Goal: Task Accomplishment & Management: Manage account settings

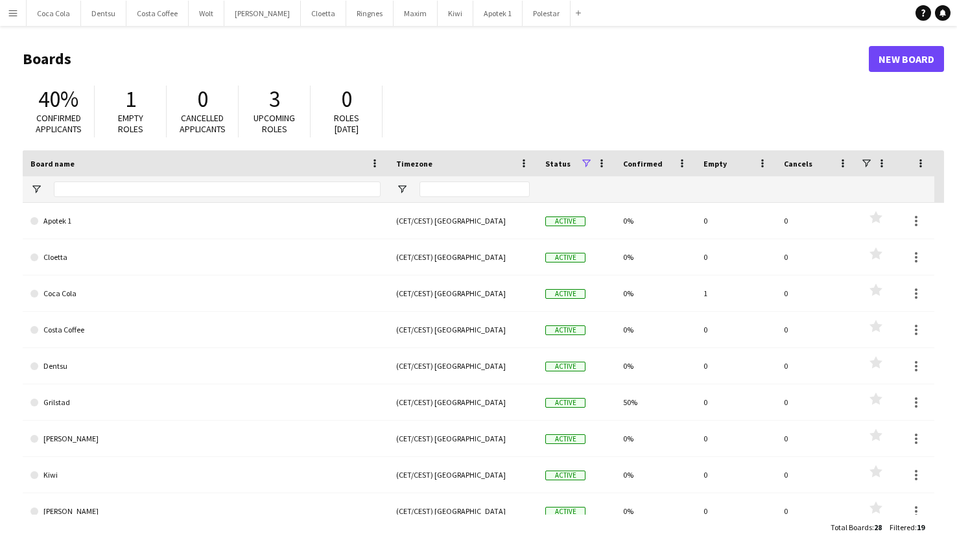
click at [12, 13] on app-icon "Menu" at bounding box center [13, 13] width 10 height 10
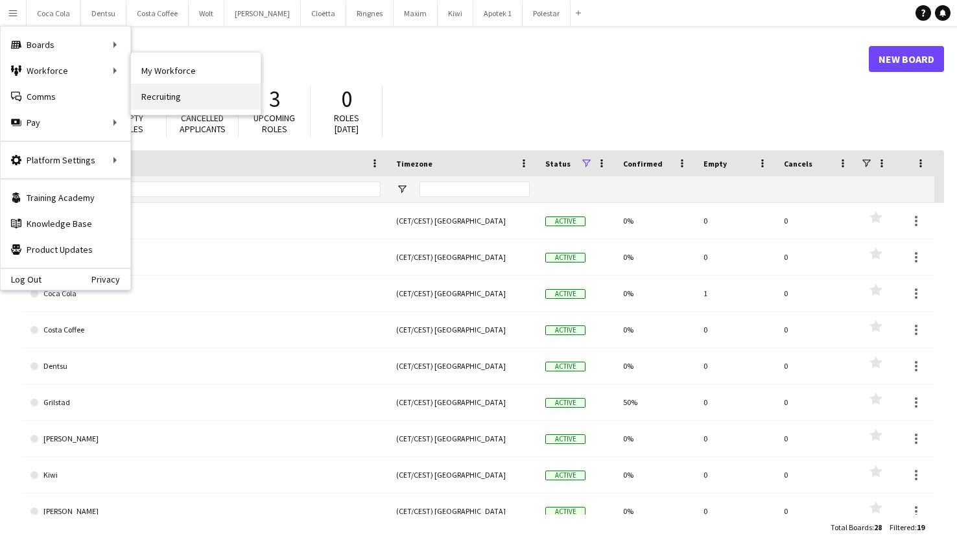
click at [176, 93] on link "Recruiting" at bounding box center [196, 97] width 130 height 26
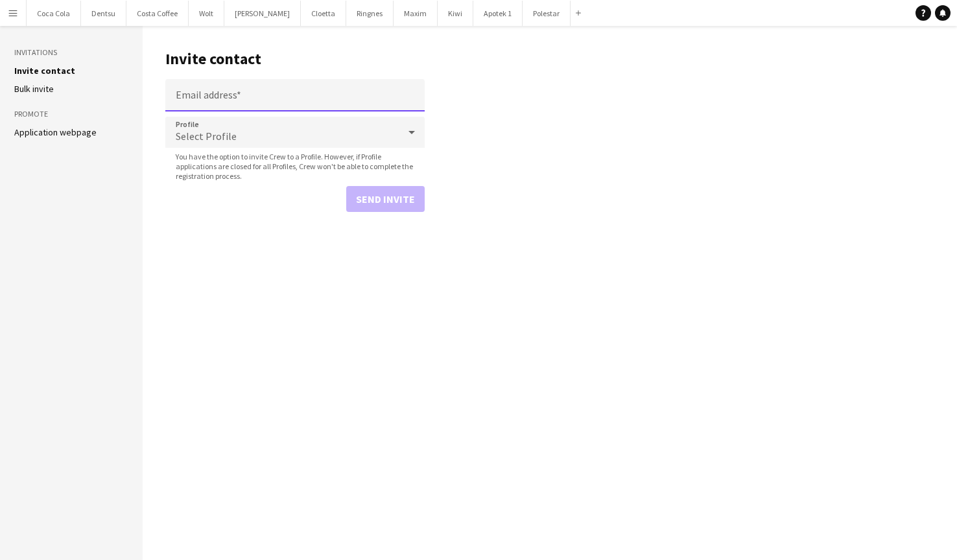
click at [301, 100] on input "Email address" at bounding box center [294, 95] width 259 height 32
type input "**********"
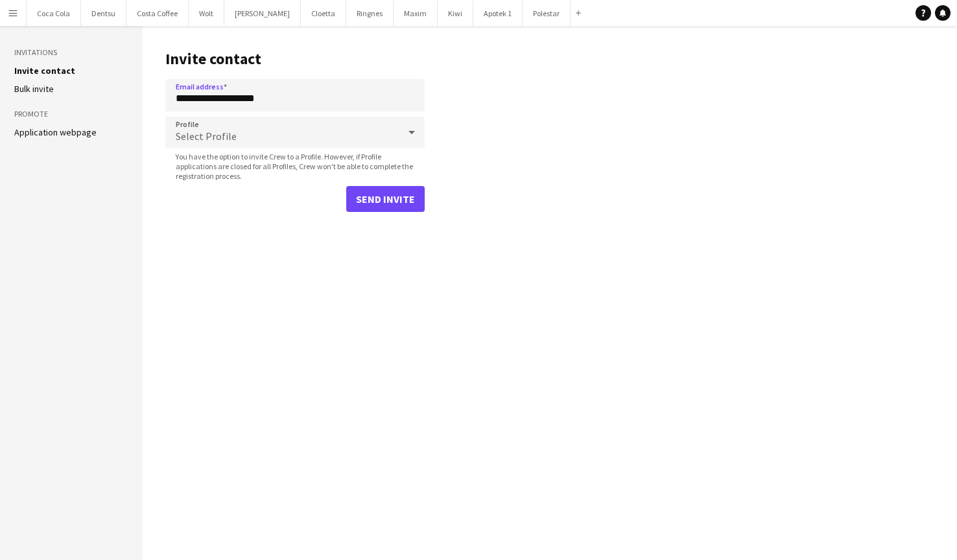
click at [347, 116] on form "**********" at bounding box center [294, 145] width 259 height 133
click at [349, 132] on div "Select Profile" at bounding box center [281, 132] width 233 height 31
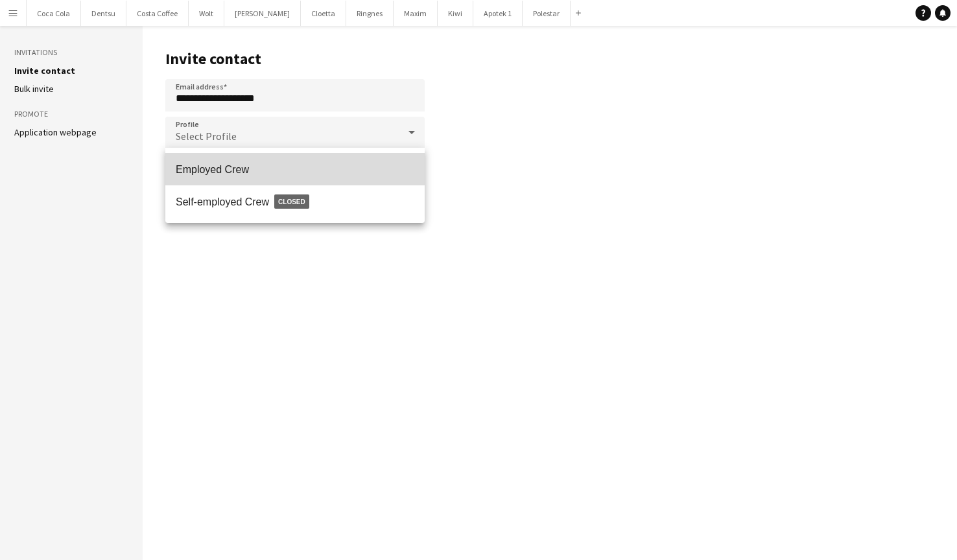
click at [268, 171] on span "Employed Crew" at bounding box center [295, 169] width 239 height 12
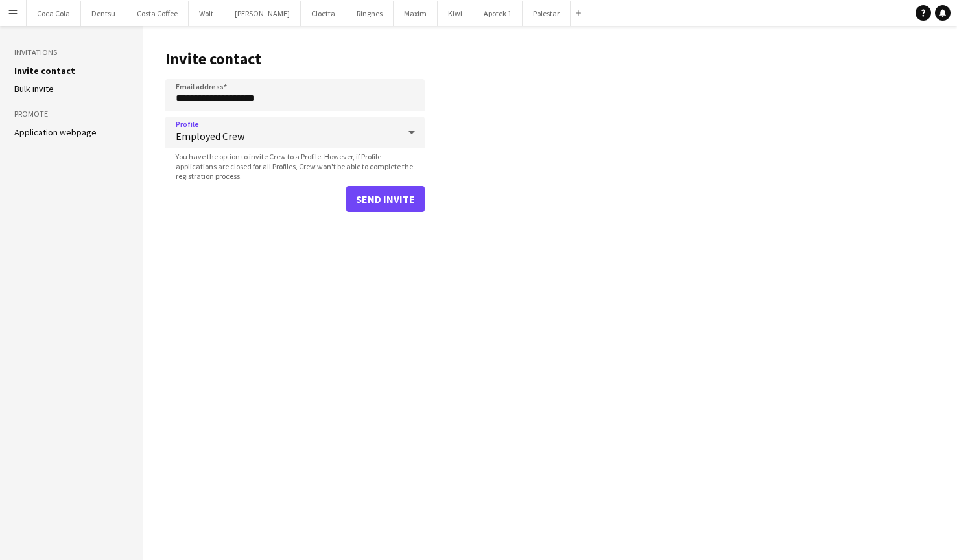
click at [401, 198] on button "Send invite" at bounding box center [385, 199] width 78 height 26
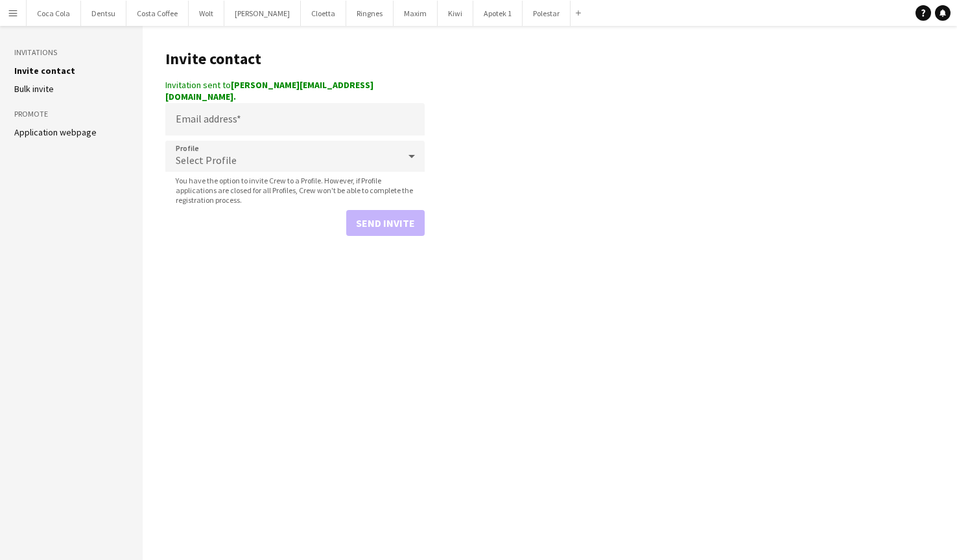
click at [559, 102] on main "Invite contact Invitation sent to [PERSON_NAME][EMAIL_ADDRESS][DOMAIN_NAME]. Em…" at bounding box center [550, 293] width 814 height 534
click at [522, 19] on button "Polestar Close" at bounding box center [546, 13] width 48 height 25
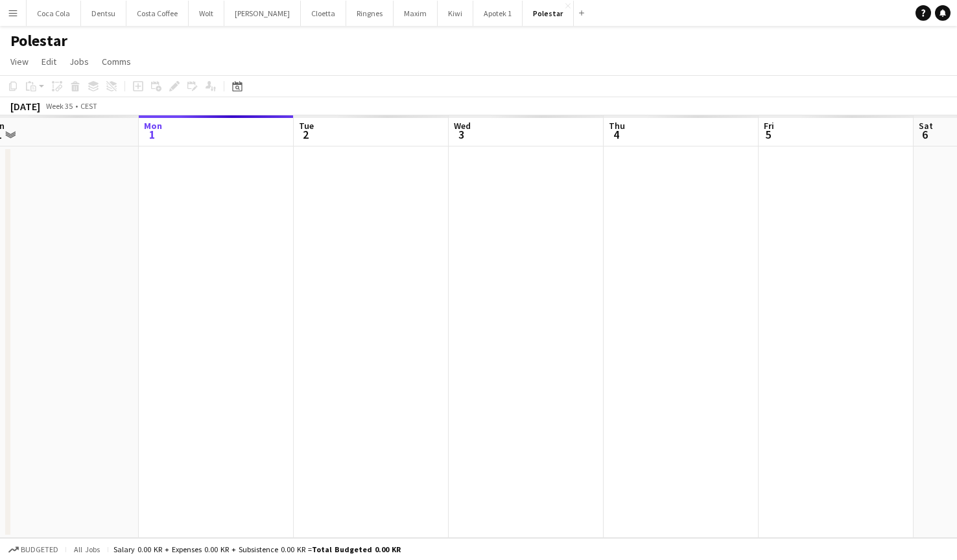
scroll to position [0, 366]
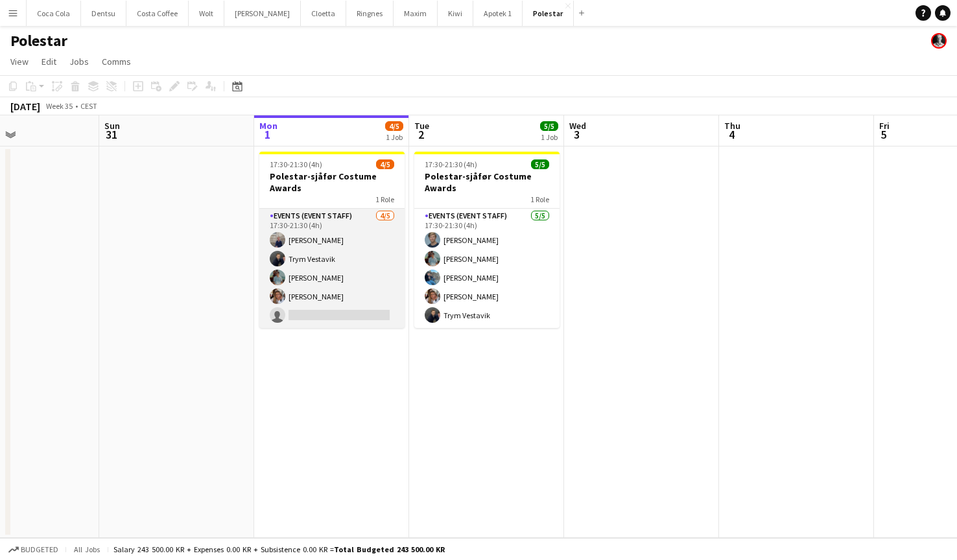
click at [349, 319] on app-card-role "Events (Event Staff) [DATE] 17:30-21:30 (4h) [PERSON_NAME] Trym Vestavik [PERSO…" at bounding box center [331, 268] width 145 height 119
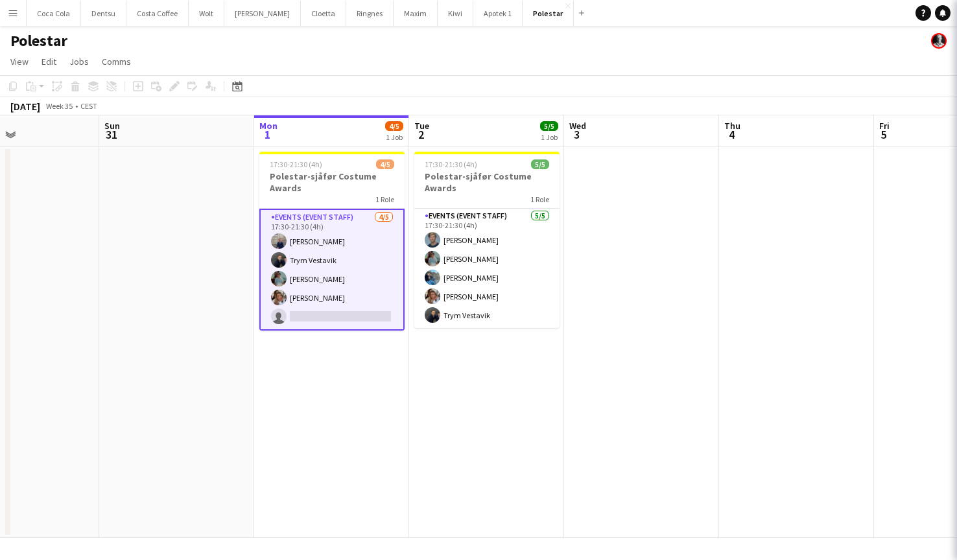
scroll to position [0, 365]
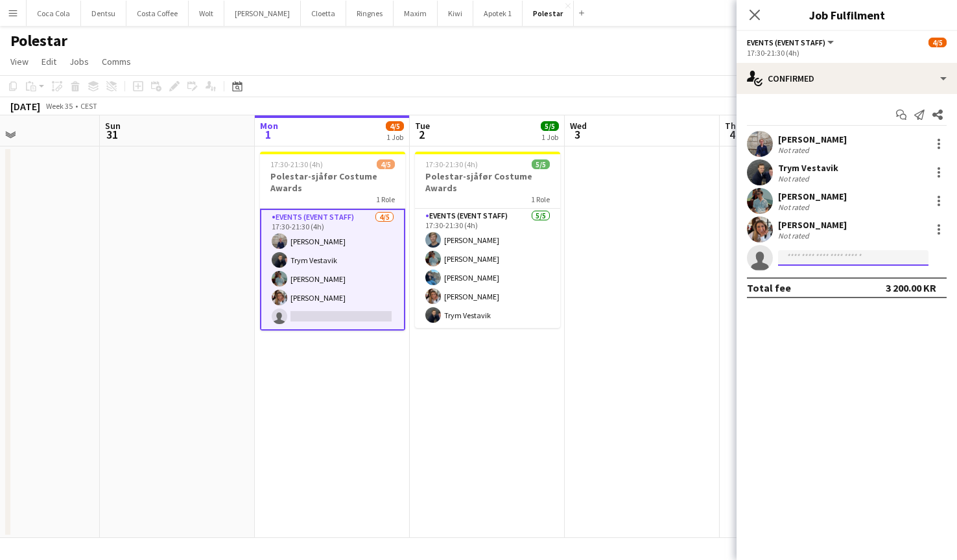
click at [889, 259] on input at bounding box center [853, 258] width 150 height 16
type input "***"
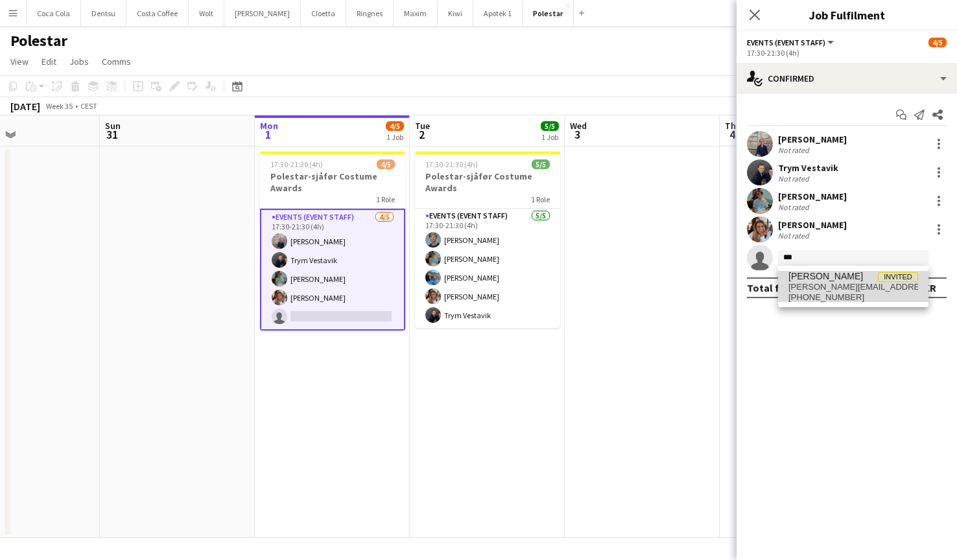
click at [861, 289] on span "[PERSON_NAME][EMAIL_ADDRESS][DOMAIN_NAME]" at bounding box center [853, 287] width 130 height 10
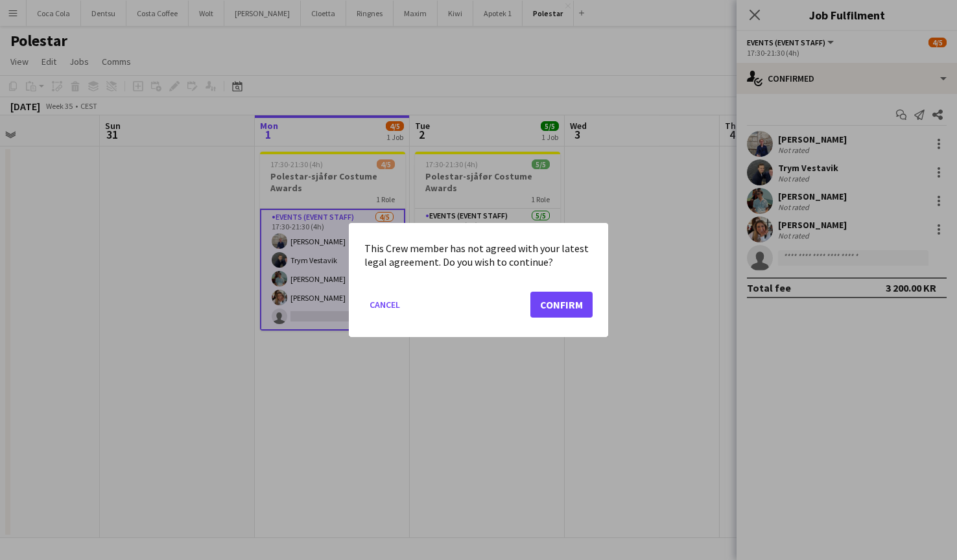
click at [565, 301] on button "Confirm" at bounding box center [561, 305] width 62 height 26
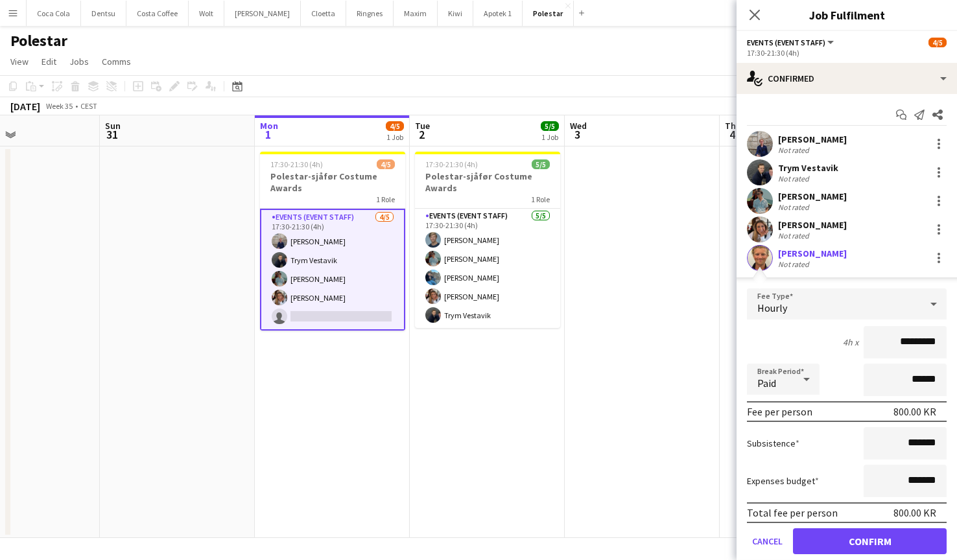
click at [896, 542] on button "Confirm" at bounding box center [870, 541] width 154 height 26
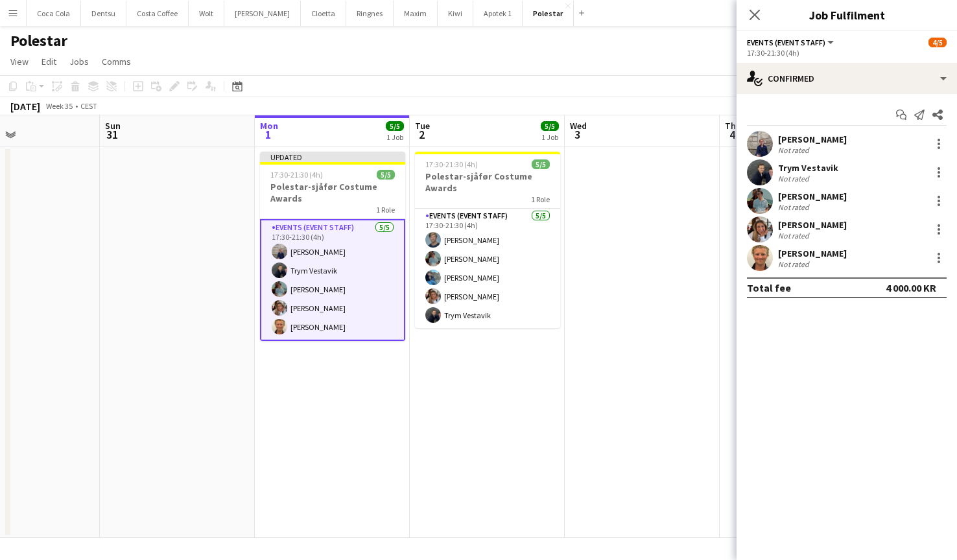
click at [614, 334] on app-date-cell at bounding box center [642, 341] width 155 height 391
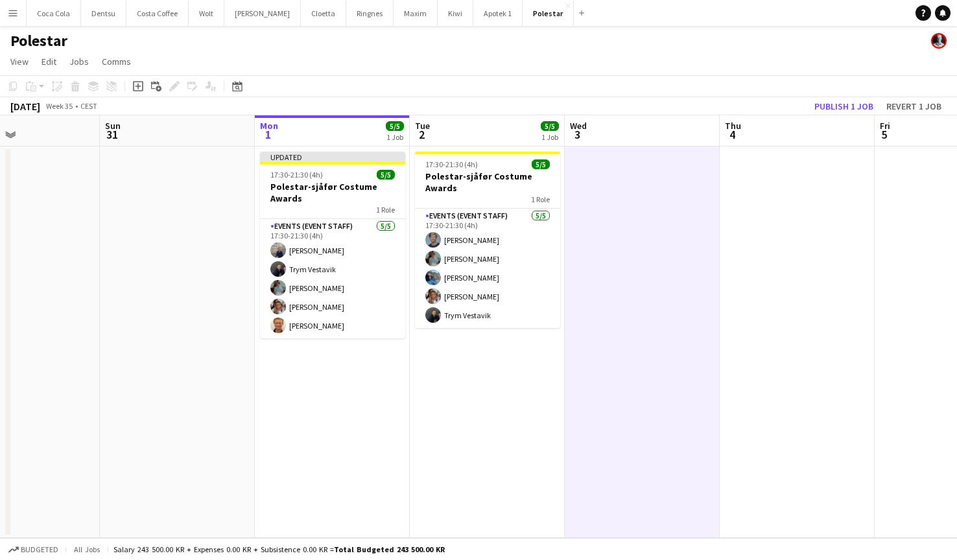
click at [849, 101] on button "Publish 1 job" at bounding box center [843, 106] width 69 height 17
